Goal: Information Seeking & Learning: Understand process/instructions

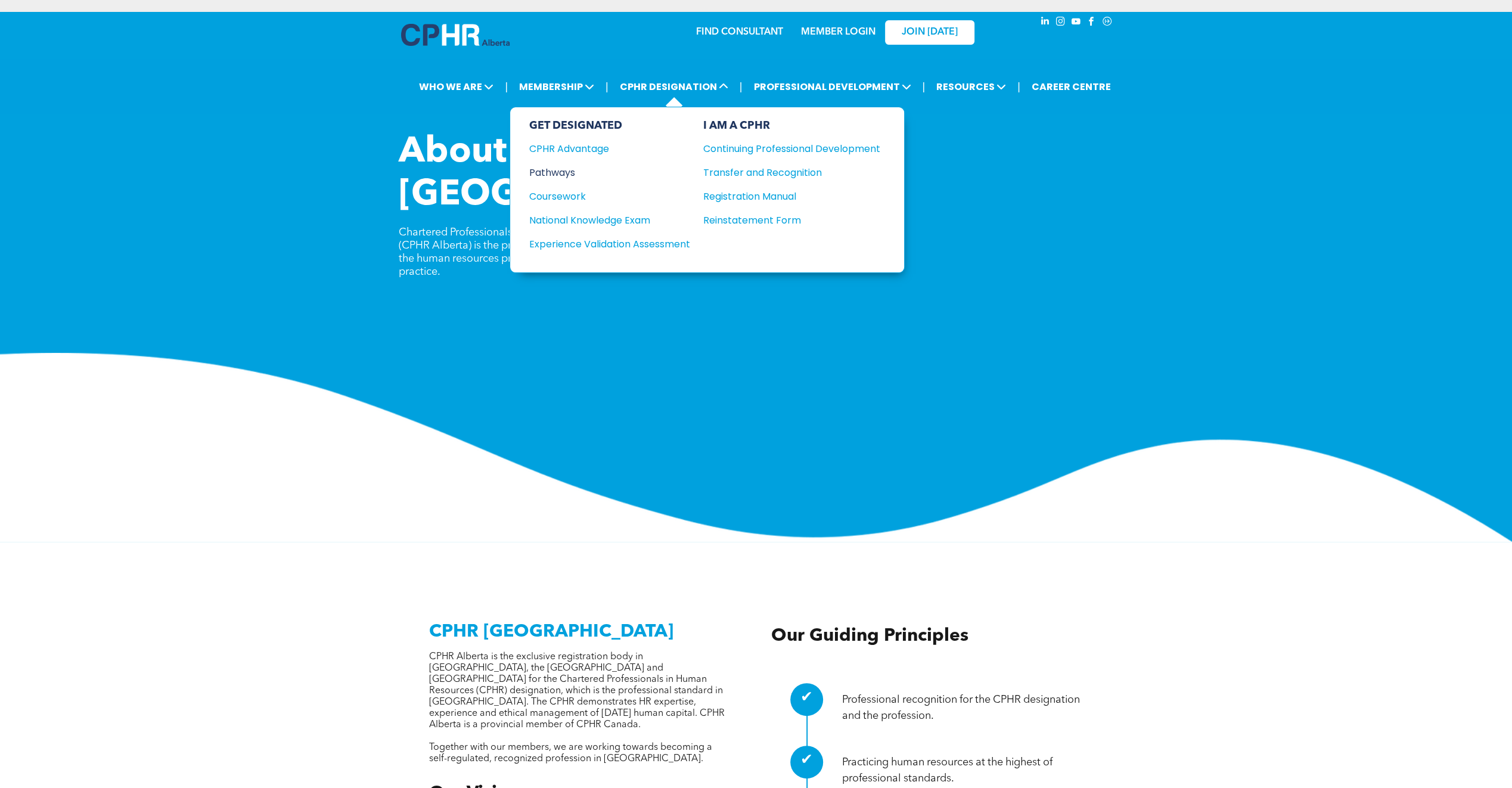
click at [547, 169] on div "Pathways" at bounding box center [601, 172] width 145 height 15
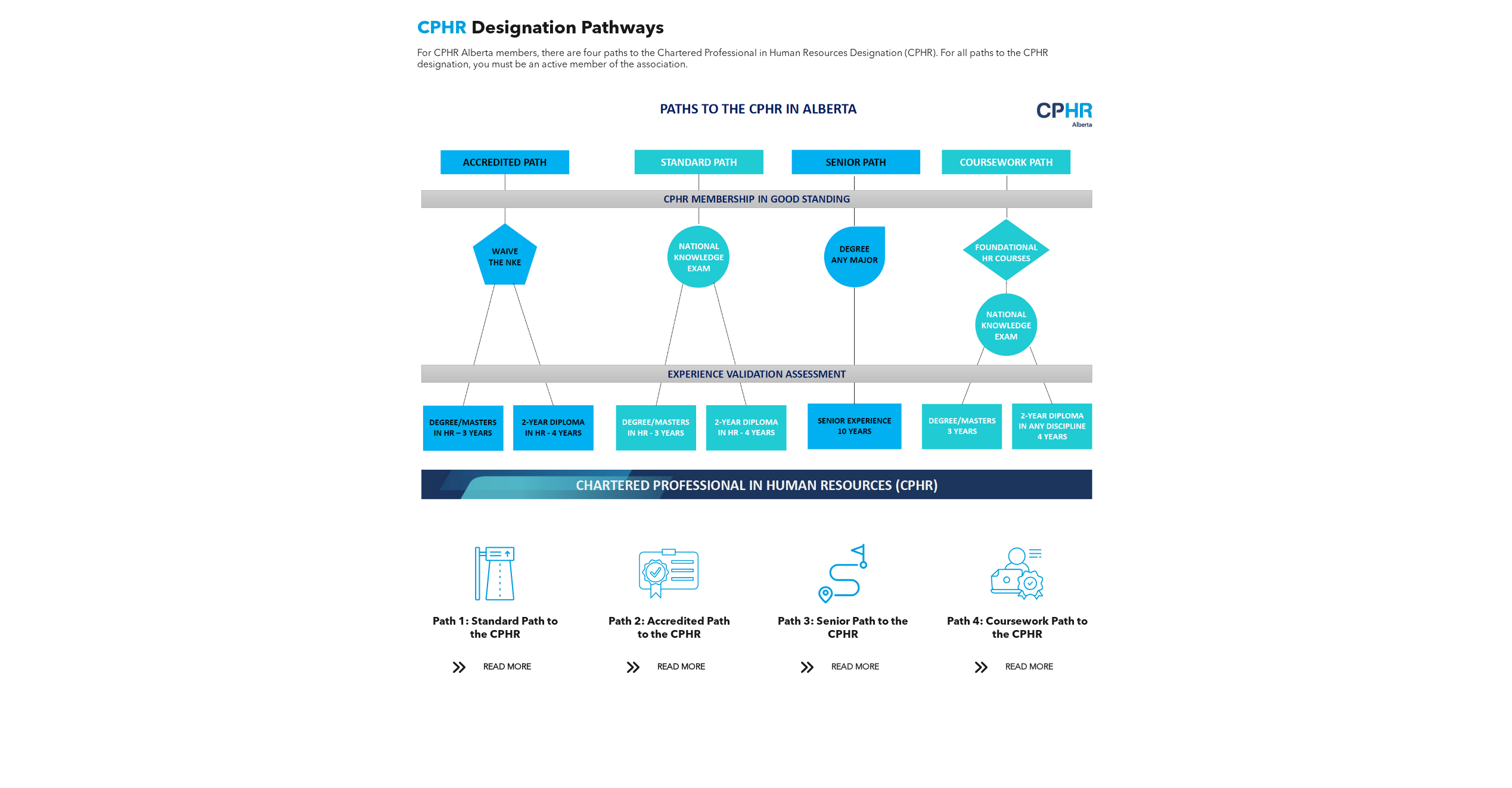
scroll to position [1014, 0]
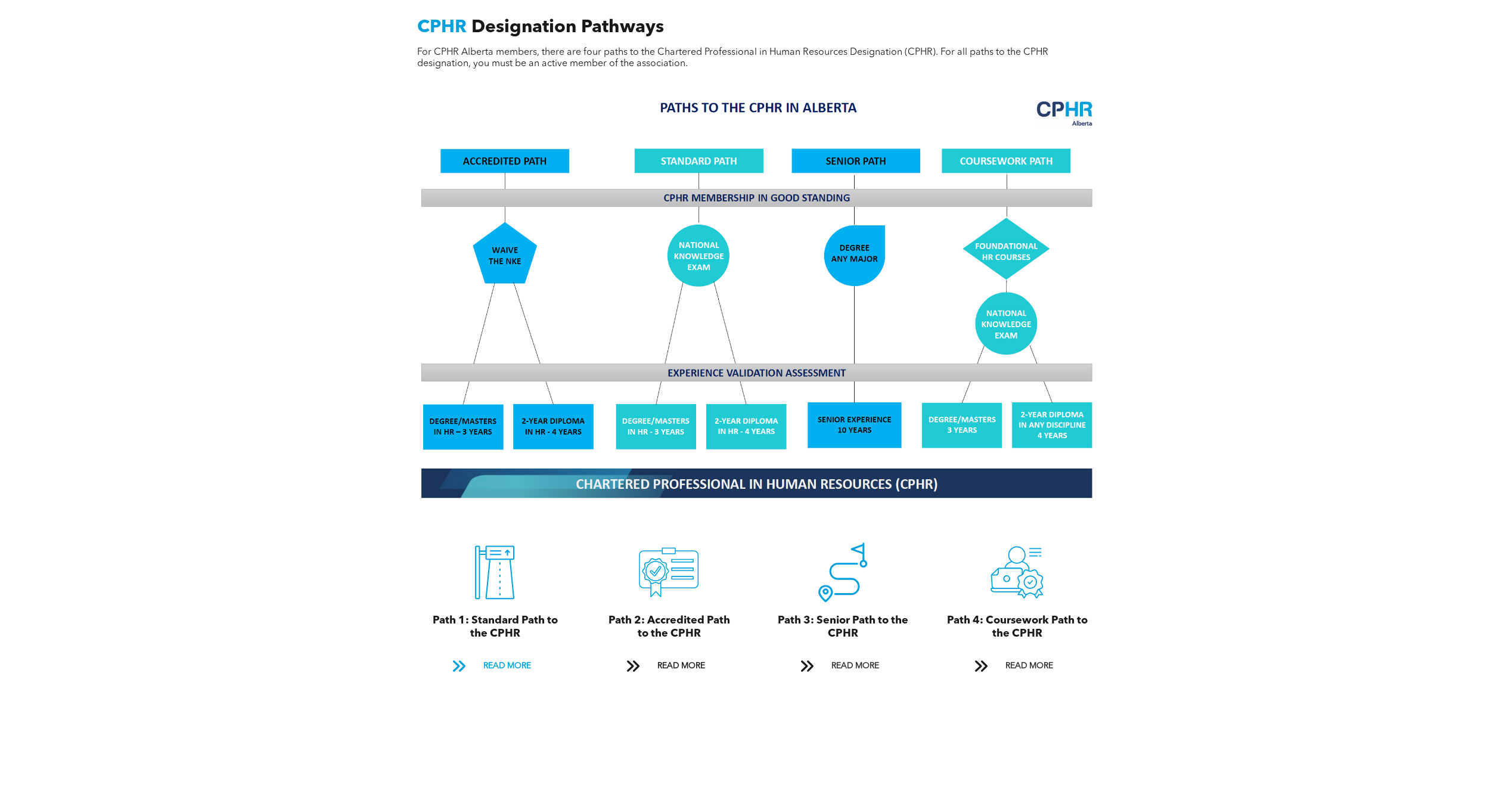
click at [488, 655] on span "READ MORE" at bounding box center [506, 666] width 56 height 22
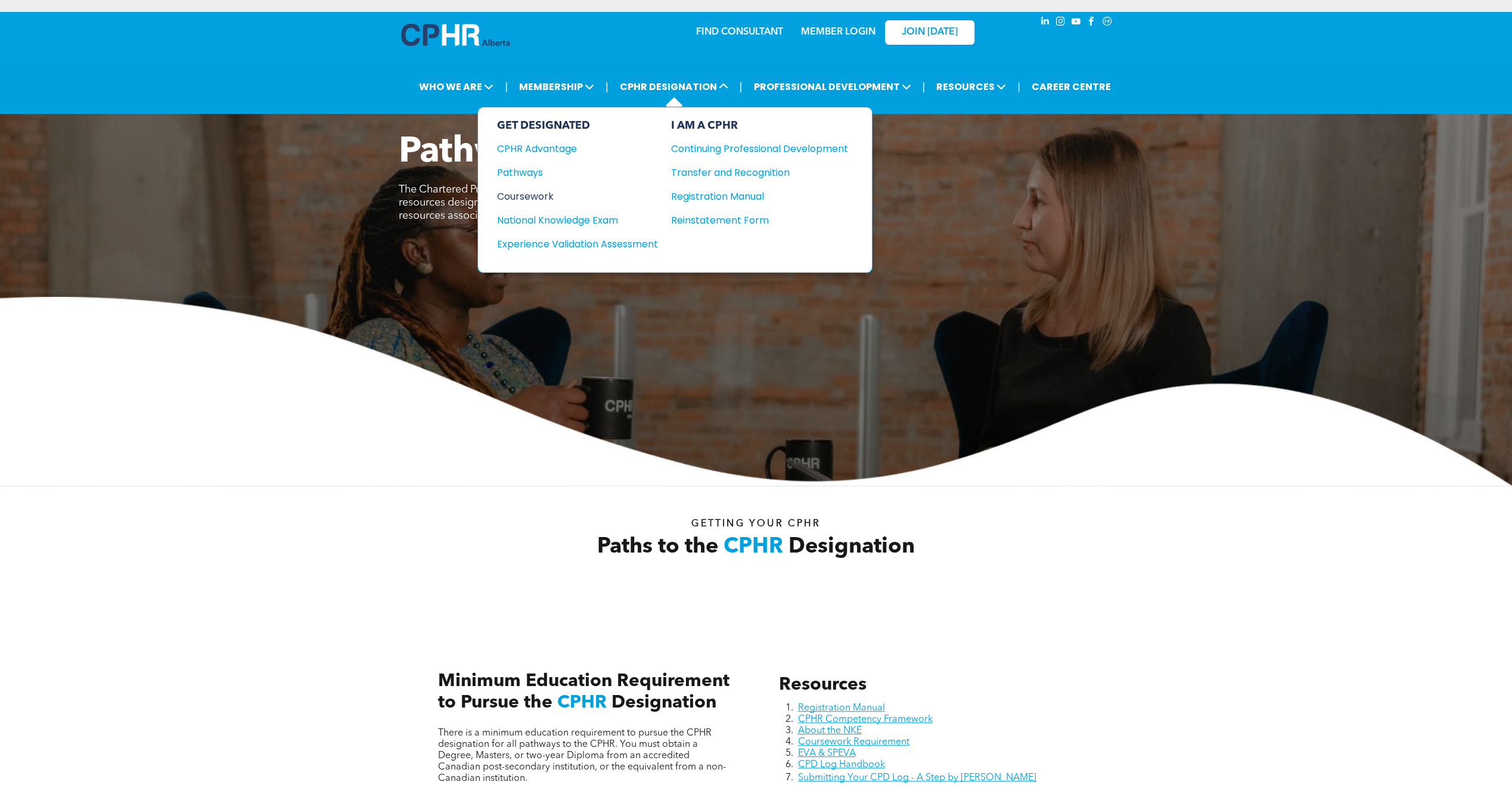
click at [542, 191] on div "Coursework" at bounding box center [569, 196] width 145 height 15
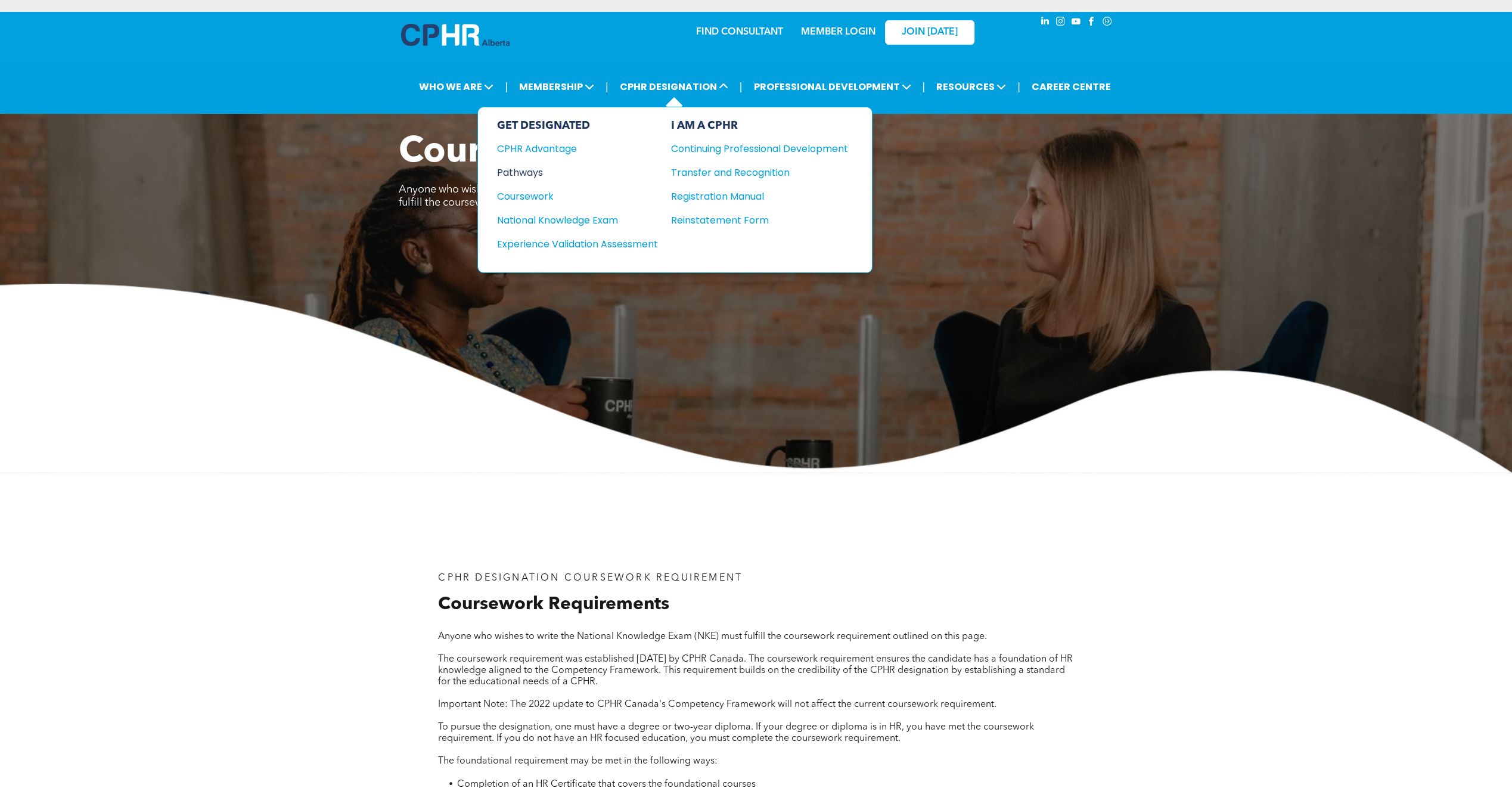
click at [544, 167] on div "Pathways" at bounding box center [569, 172] width 145 height 15
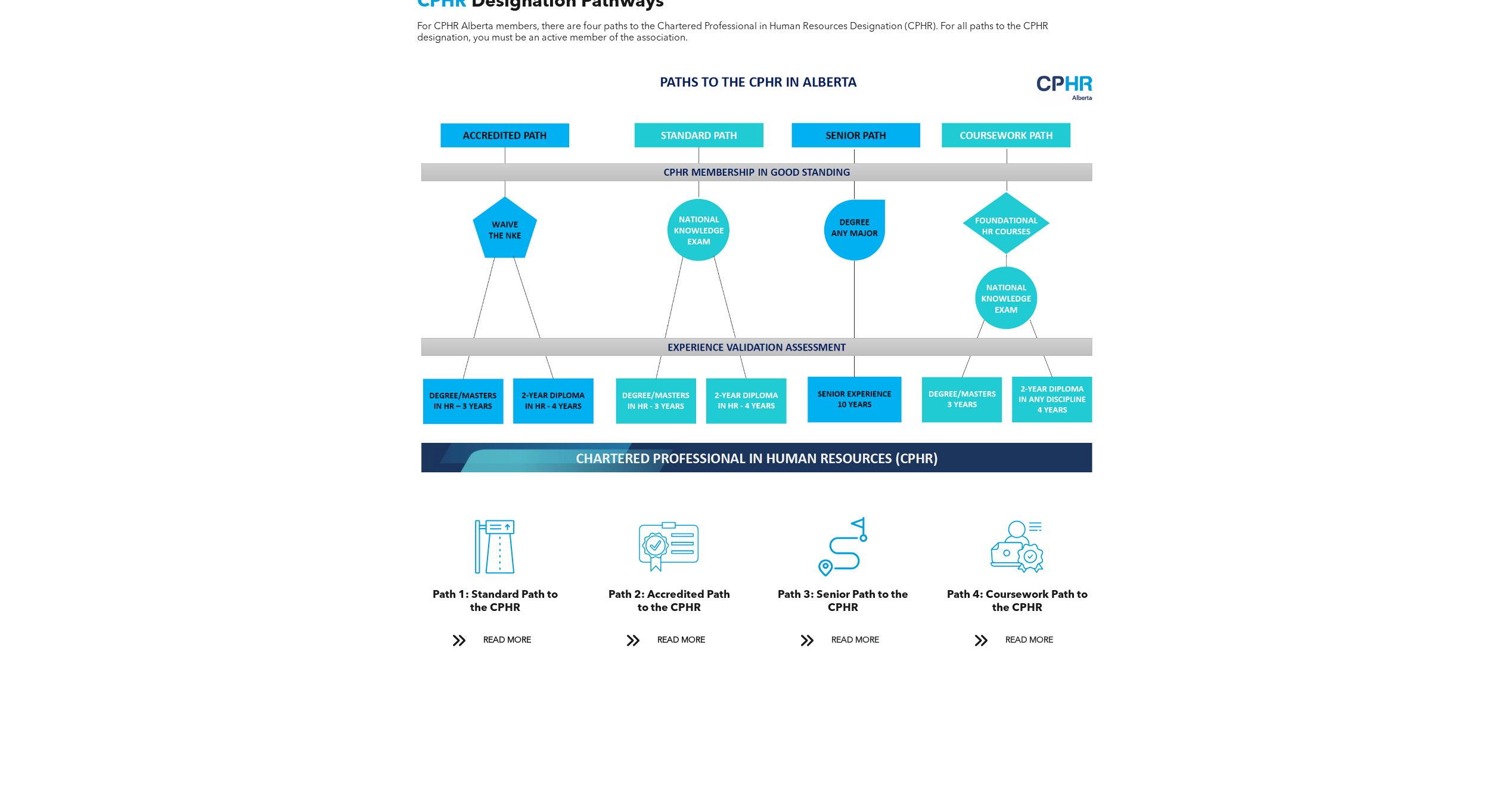
scroll to position [954, 0]
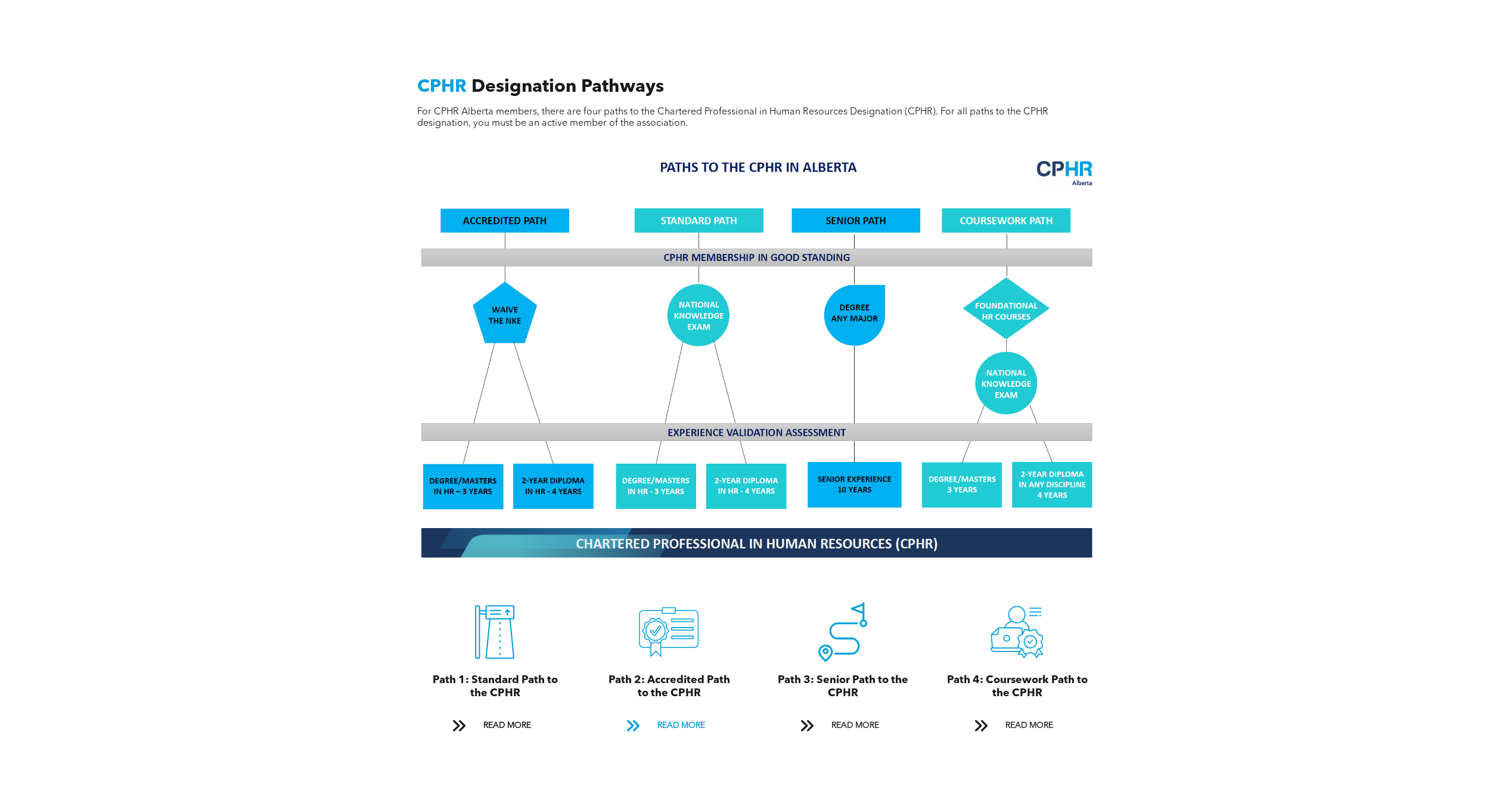
click at [668, 720] on span "READ MORE" at bounding box center [681, 726] width 56 height 22
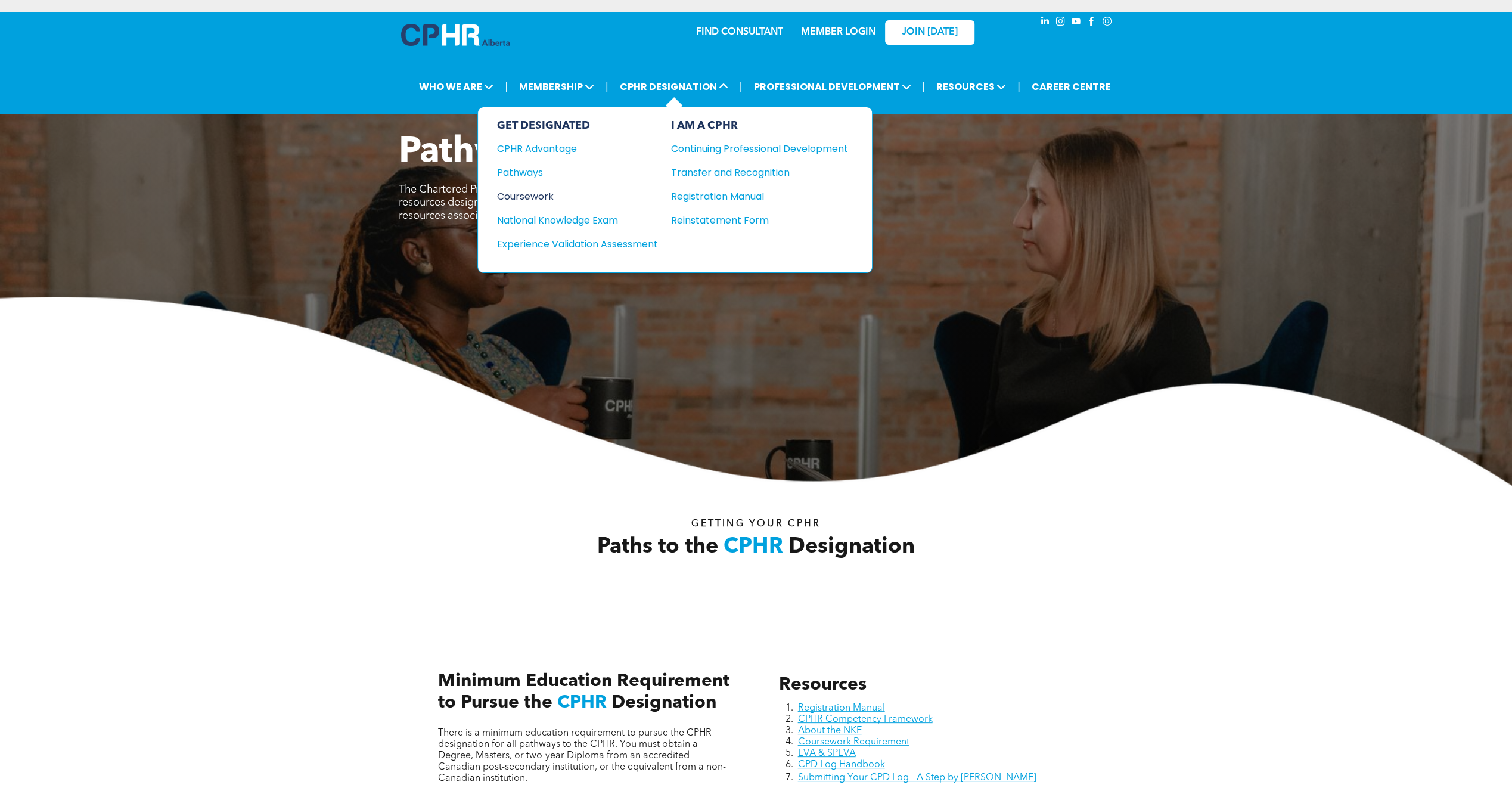
click at [539, 189] on div "Coursework" at bounding box center [569, 196] width 145 height 15
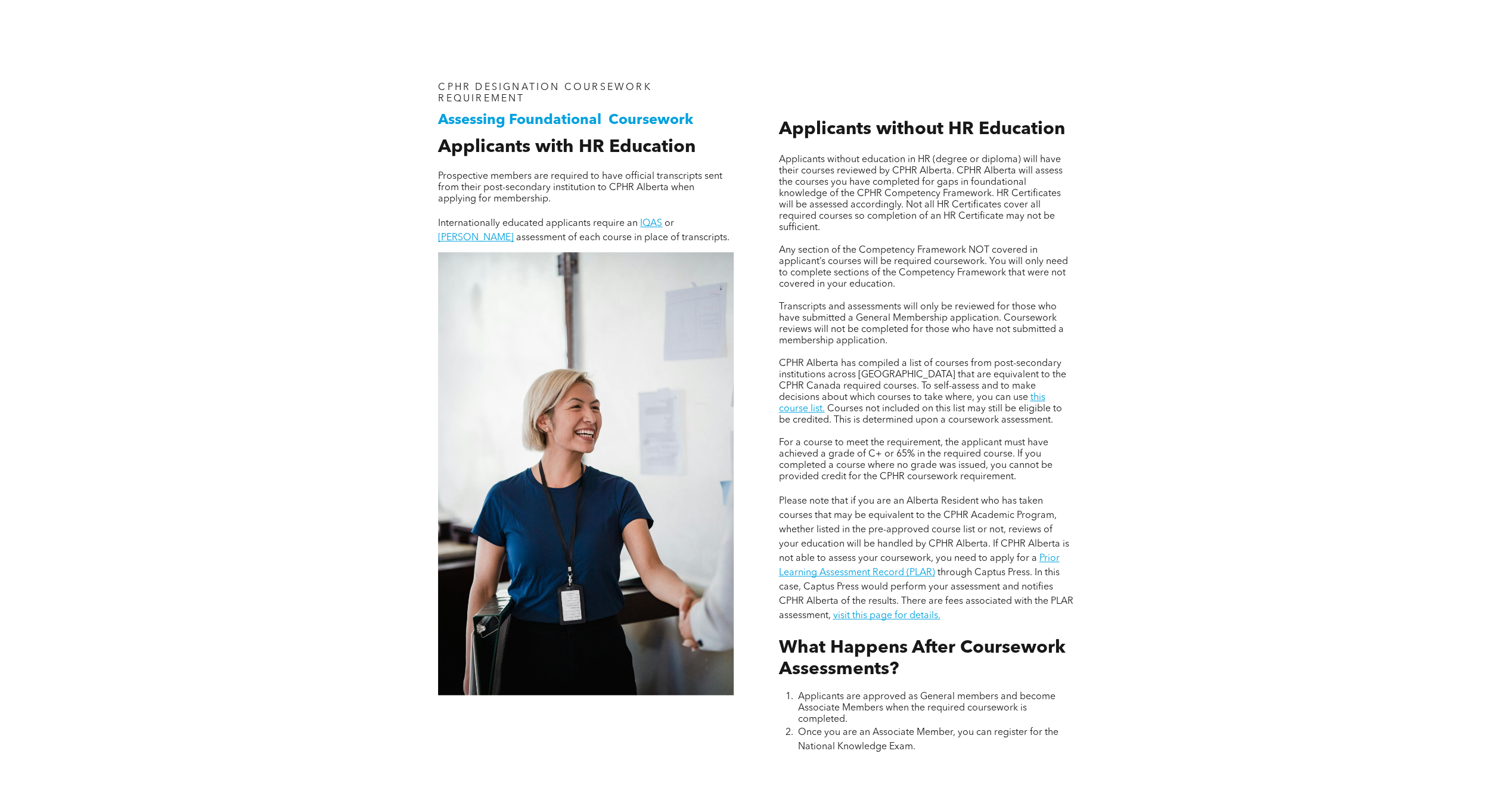
scroll to position [898, 0]
click at [949, 400] on link "this course list." at bounding box center [911, 403] width 266 height 21
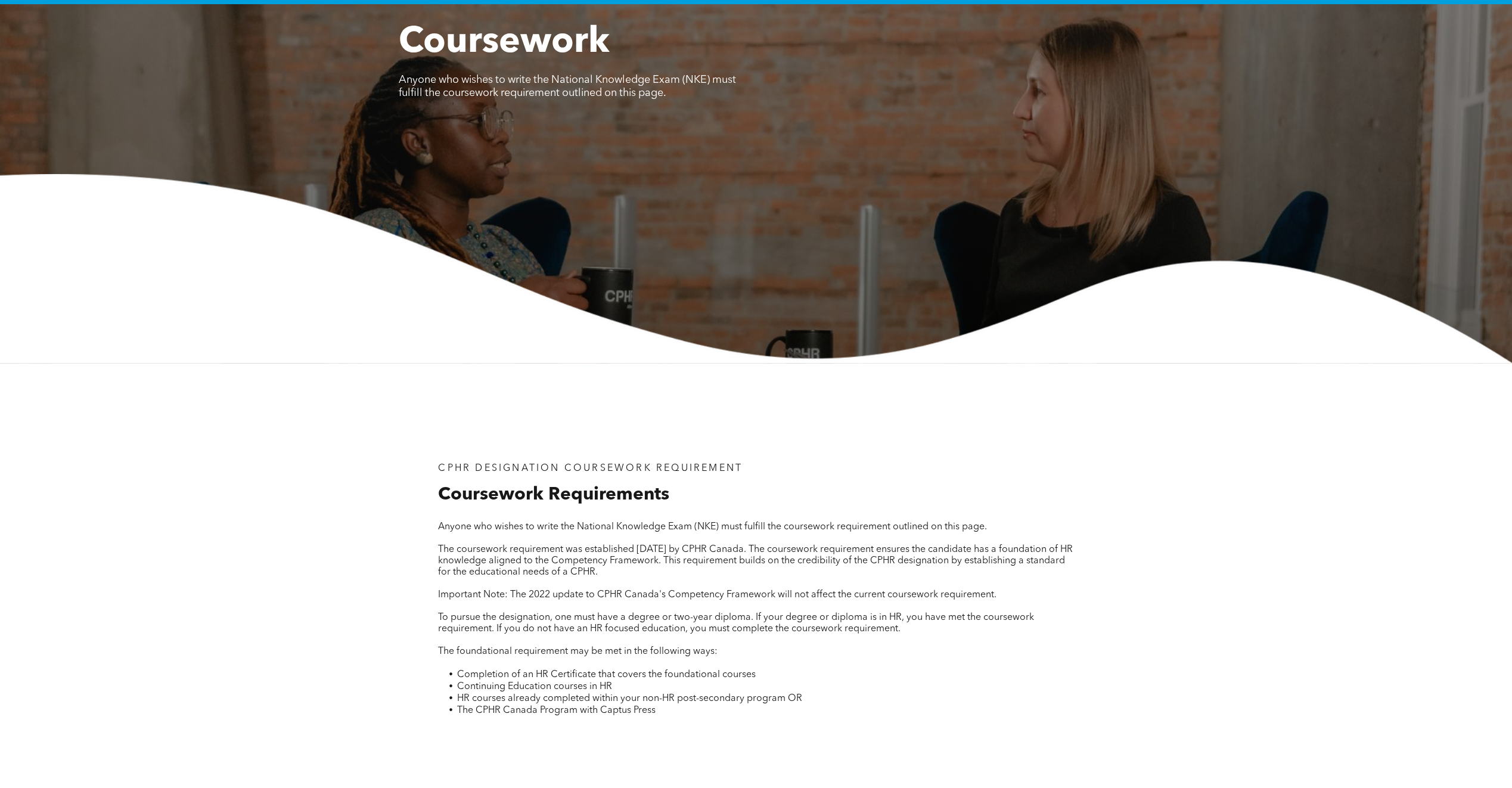
scroll to position [0, 0]
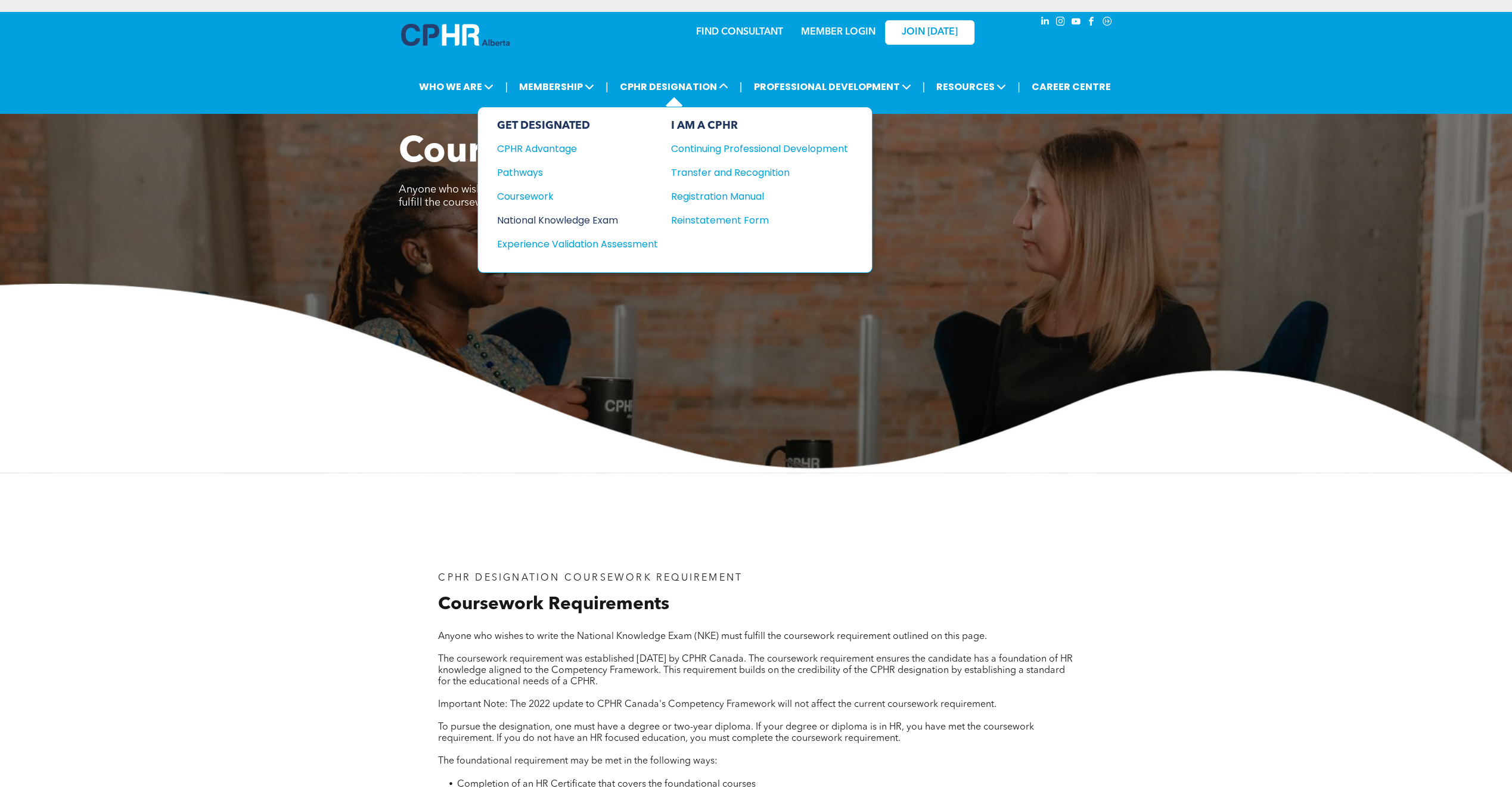
click at [608, 217] on div "National Knowledge Exam" at bounding box center [569, 220] width 145 height 15
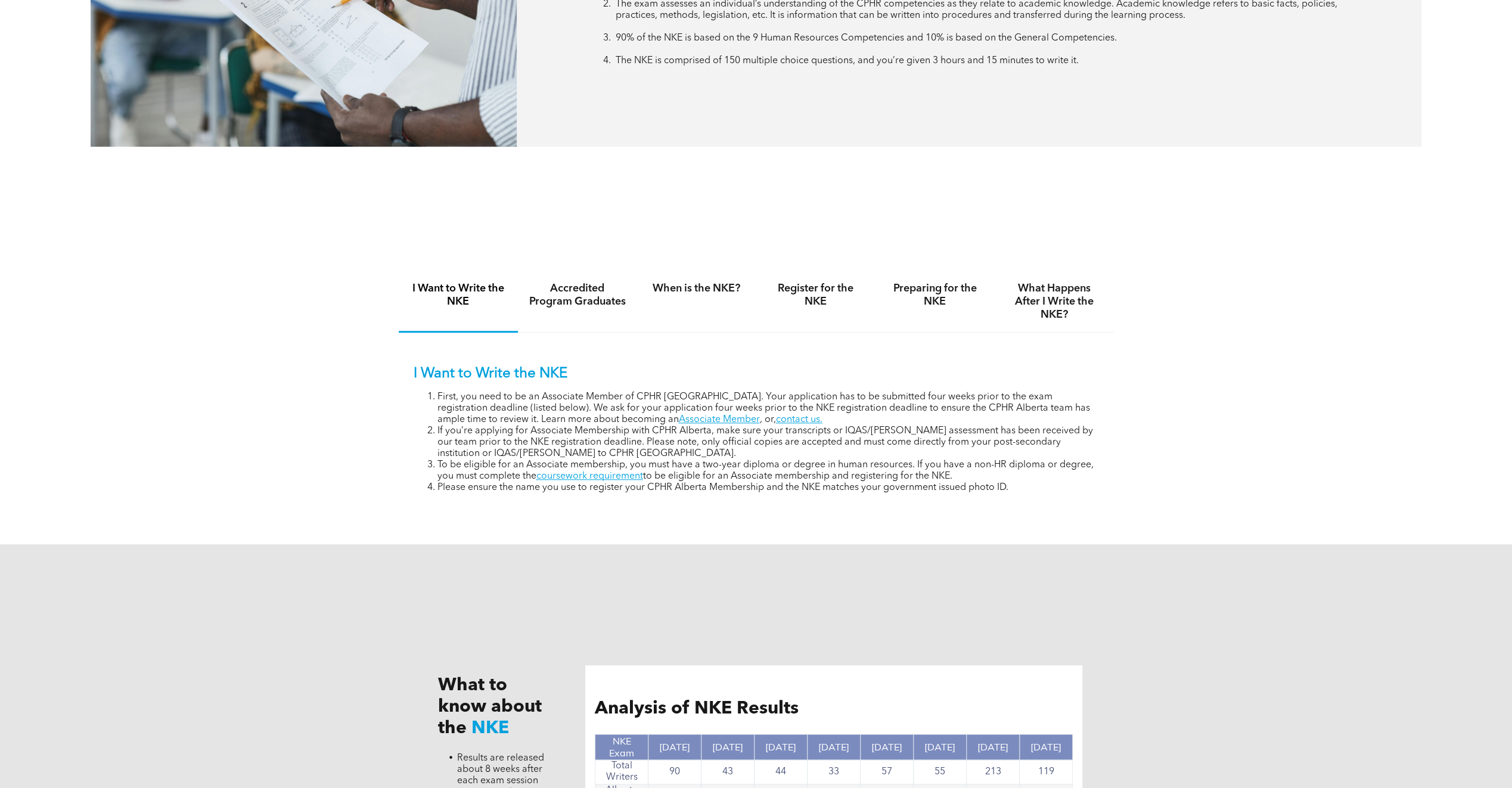
scroll to position [772, 0]
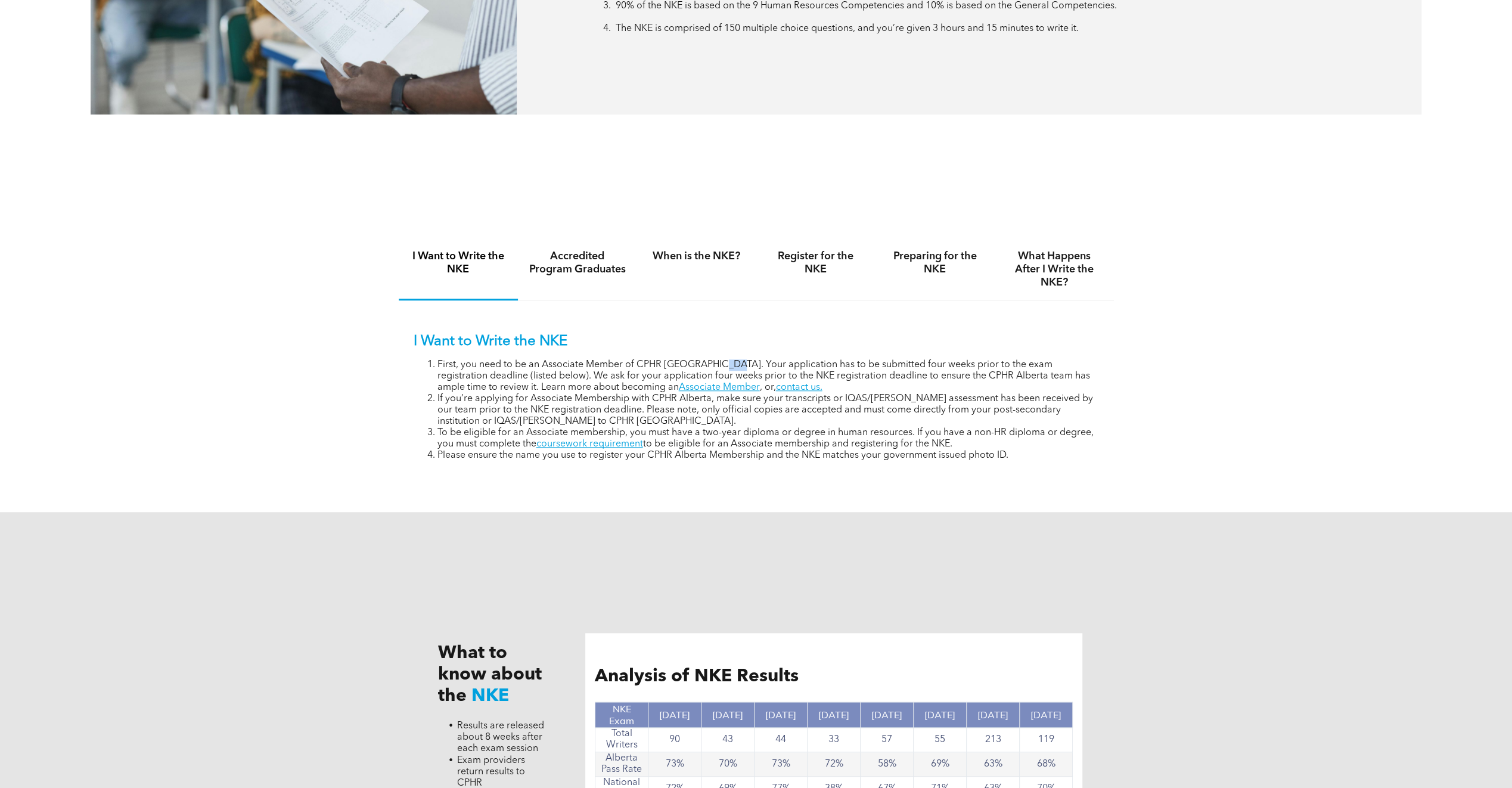
drag, startPoint x: 710, startPoint y: 371, endPoint x: 721, endPoint y: 368, distance: 11.4
click at [721, 368] on li "First, you need to be an Associate Member of CPHR Alberta. Your application has…" at bounding box center [768, 376] width 662 height 34
click at [1156, 383] on div "I Want to Write the NKE Accredited Program Graduates When is the NKE? Register …" at bounding box center [756, 358] width 1512 height 307
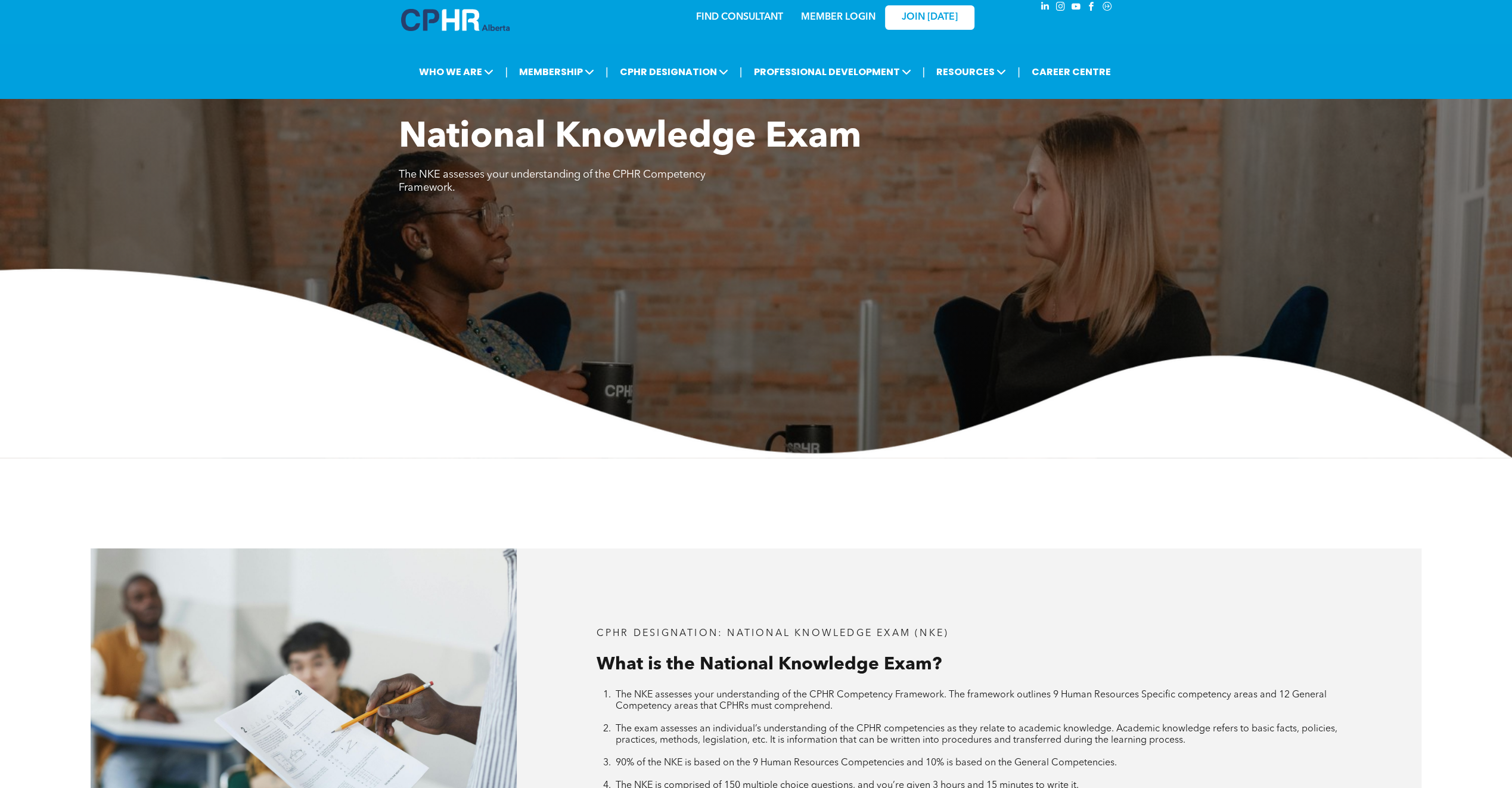
scroll to position [0, 0]
